Goal: Task Accomplishment & Management: Manage account settings

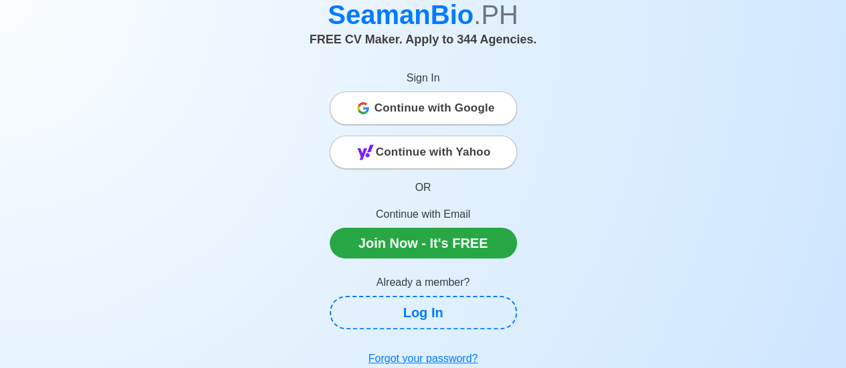
scroll to position [67, 0]
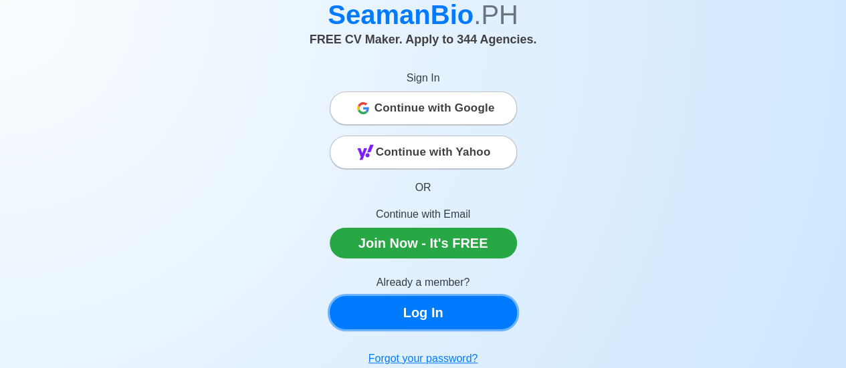
click at [447, 323] on link "Log In" at bounding box center [423, 312] width 187 height 33
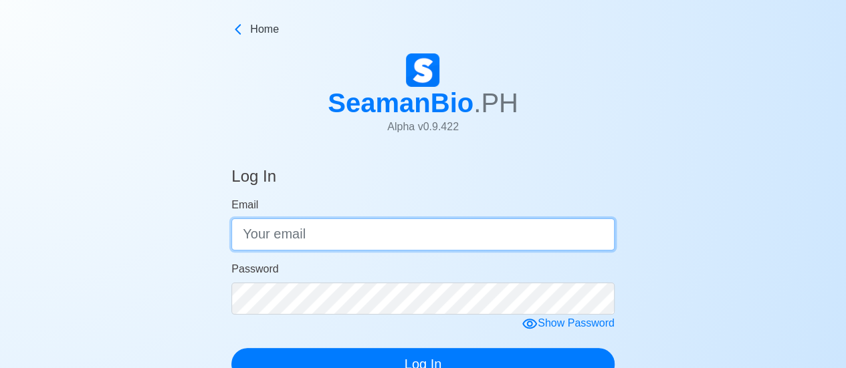
click at [394, 241] on input "Email" at bounding box center [422, 235] width 383 height 32
type input "[EMAIL_ADDRESS][DOMAIN_NAME]"
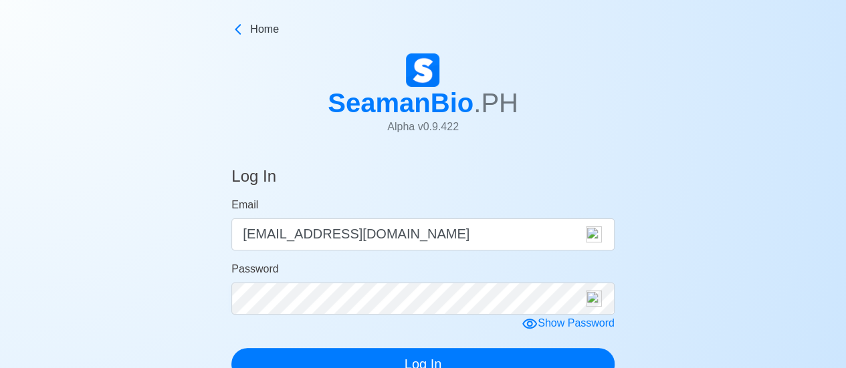
click at [523, 320] on icon at bounding box center [529, 324] width 16 height 16
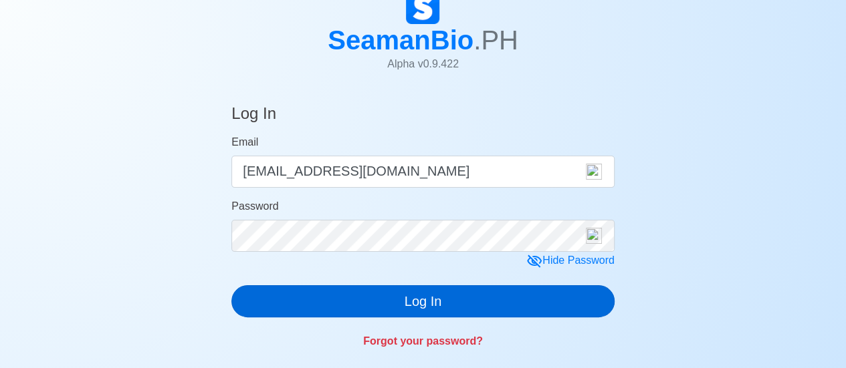
scroll to position [67, 0]
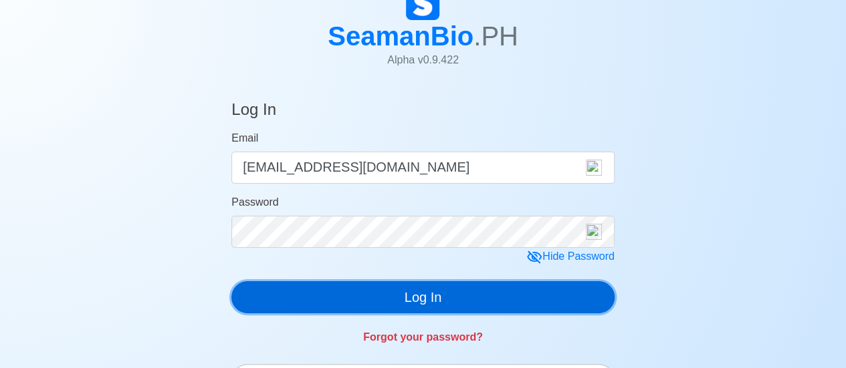
click at [461, 290] on button "Log In" at bounding box center [422, 297] width 383 height 32
